Goal: Information Seeking & Learning: Learn about a topic

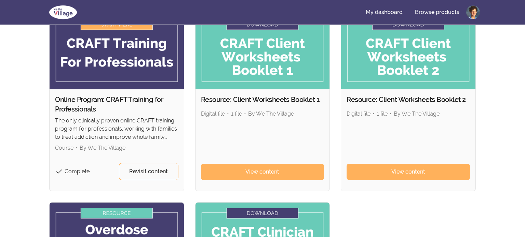
scroll to position [68, 0]
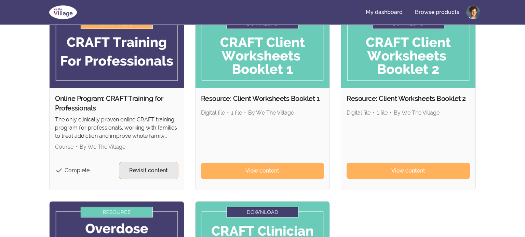
click at [133, 172] on span "Revisit content" at bounding box center [148, 171] width 39 height 8
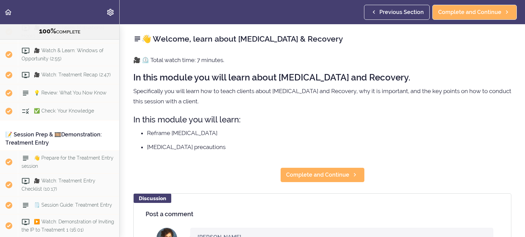
scroll to position [4080, 0]
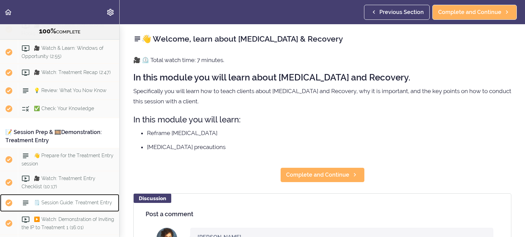
click at [56, 200] on span "🗒️ Session Guide: Treatment Entry" at bounding box center [73, 202] width 78 height 5
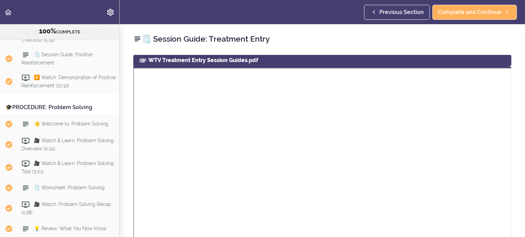
scroll to position [2956, 0]
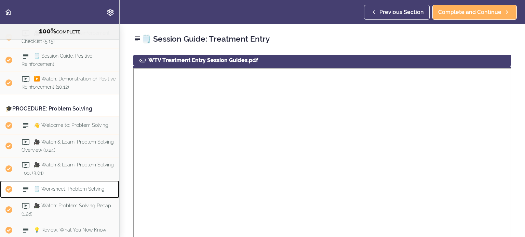
click at [61, 187] on span "🗒️ Worksheet: Problem Solving" at bounding box center [69, 189] width 71 height 5
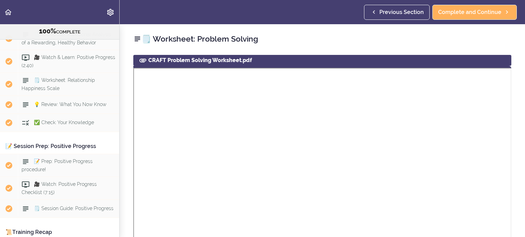
scroll to position [4625, 0]
